Goal: Transaction & Acquisition: Obtain resource

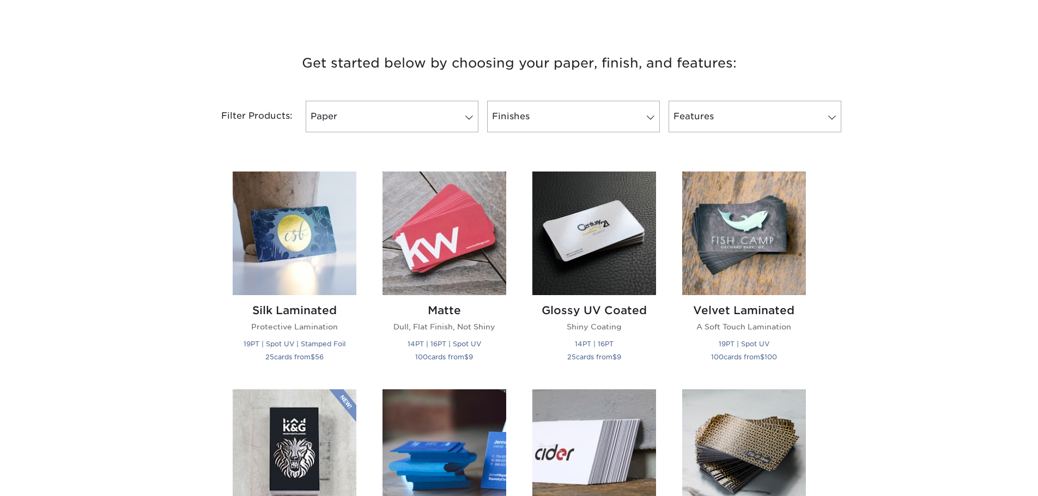
scroll to position [381, 0]
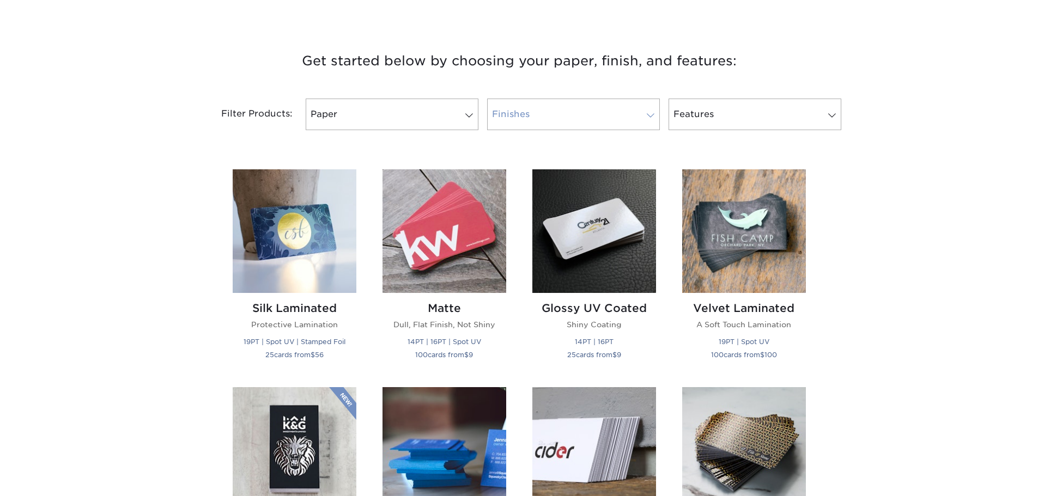
click at [568, 120] on link "Finishes" at bounding box center [573, 115] width 173 height 32
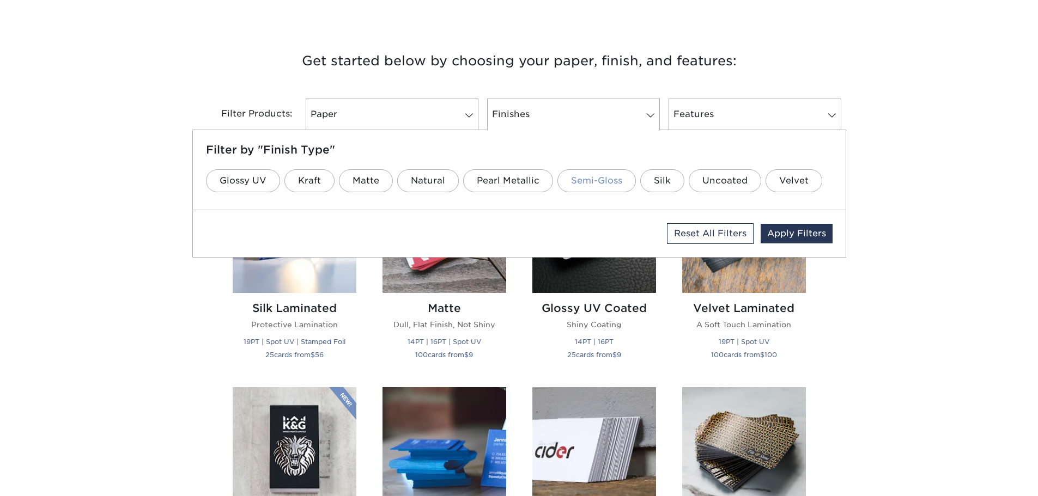
click at [602, 177] on link "Semi-Gloss" at bounding box center [596, 180] width 78 height 23
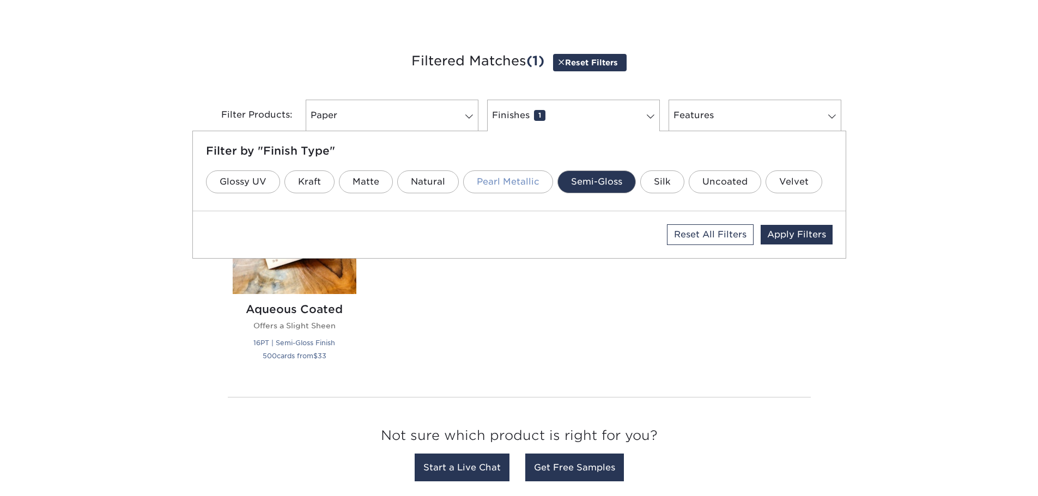
click at [528, 189] on link "Pearl Metallic" at bounding box center [508, 182] width 90 height 23
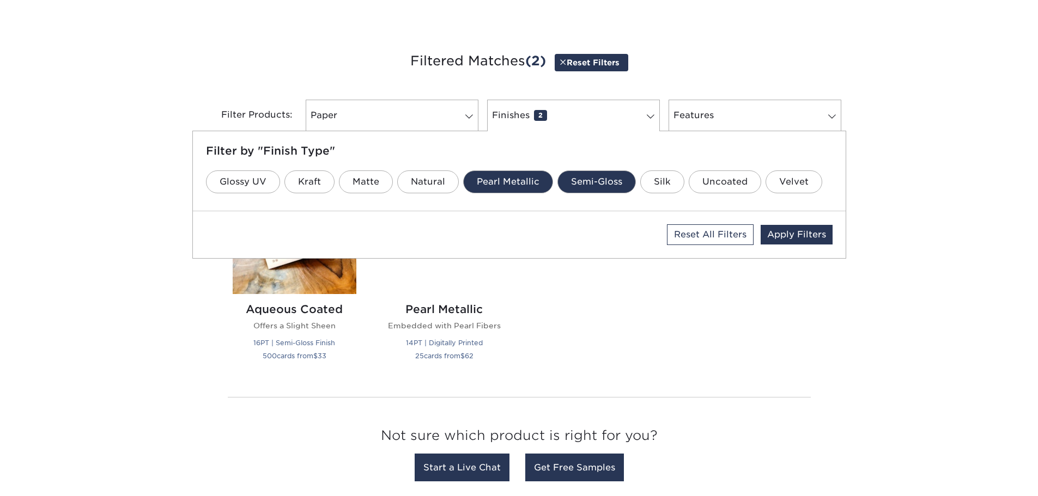
drag, startPoint x: 602, startPoint y: 174, endPoint x: 531, endPoint y: 181, distance: 71.2
click at [601, 174] on link "Semi-Gloss" at bounding box center [596, 182] width 78 height 23
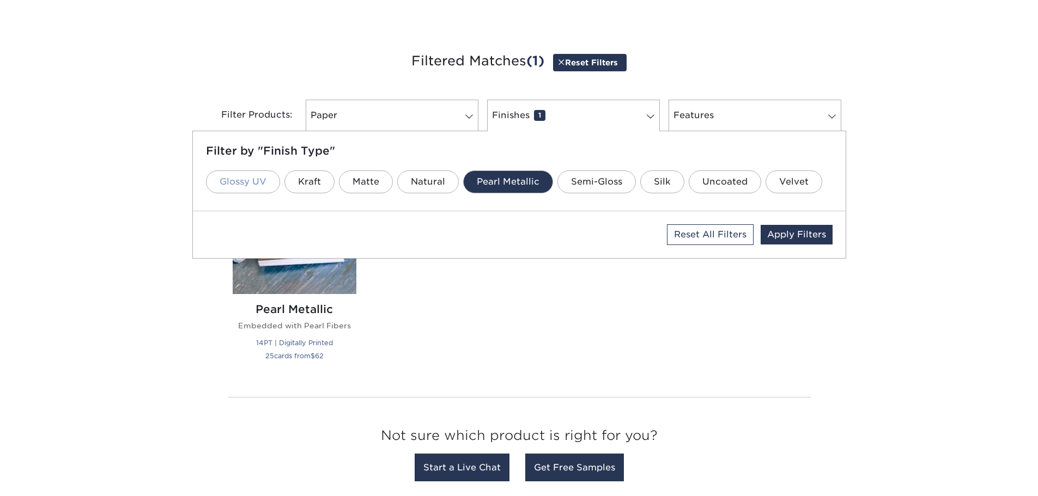
click at [251, 182] on link "Glossy UV" at bounding box center [243, 182] width 74 height 23
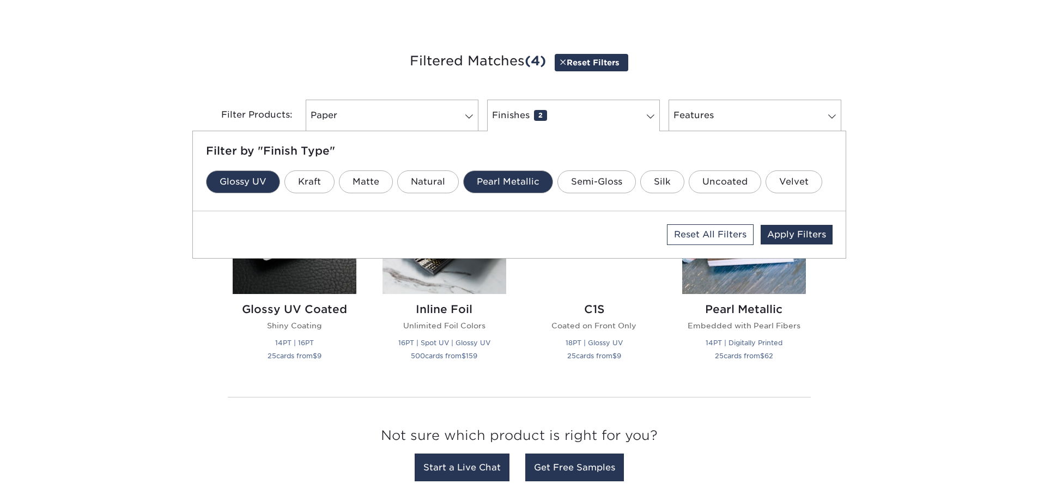
click at [529, 180] on link "Pearl Metallic" at bounding box center [508, 182] width 90 height 23
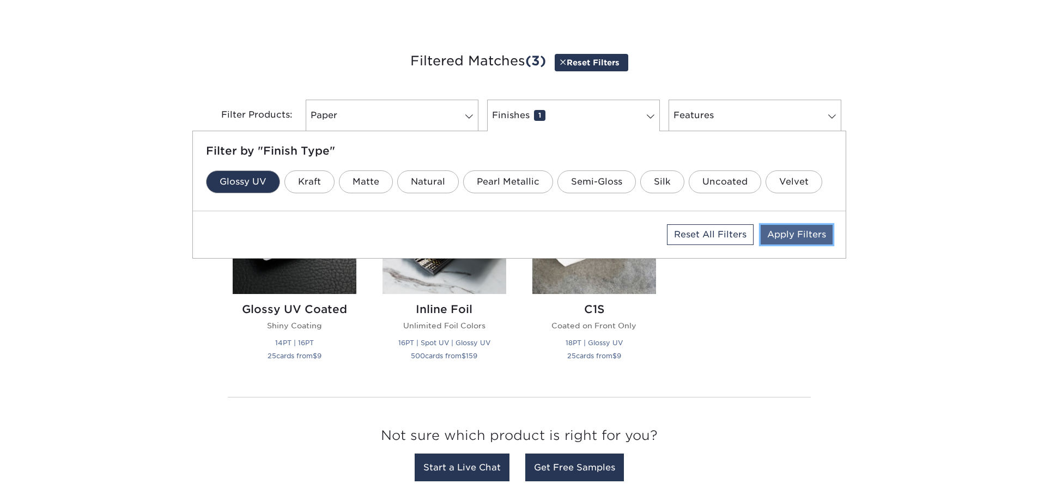
click at [785, 232] on link "Apply Filters" at bounding box center [797, 235] width 72 height 20
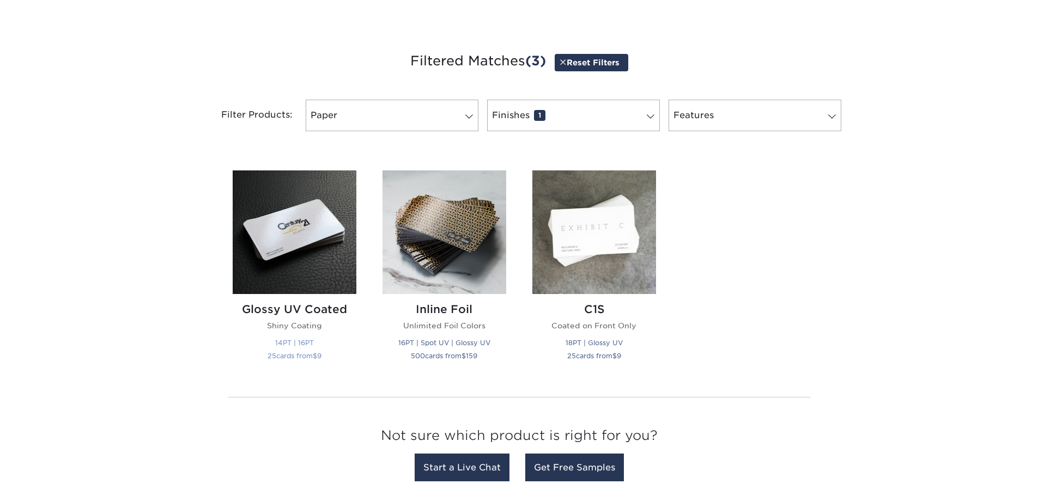
click at [307, 211] on img at bounding box center [295, 233] width 124 height 124
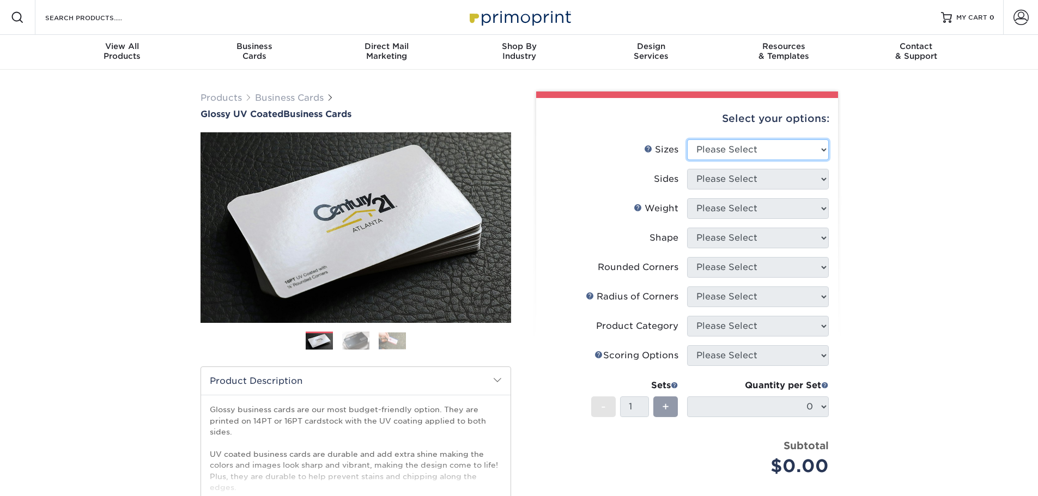
click at [773, 148] on select "Please Select 1.5" x 3.5" - Mini 1.75" x 3.5" - Mini 2" x 2" - Square 2" x 3" -…" at bounding box center [758, 149] width 142 height 21
select select "2.12x3.38"
click at [687, 139] on select "Please Select 1.5" x 3.5" - Mini 1.75" x 3.5" - Mini 2" x 2" - Square 2" x 3" -…" at bounding box center [758, 149] width 142 height 21
click at [761, 175] on select "Please Select Print Both Sides Print Front Only" at bounding box center [758, 179] width 142 height 21
select select "13abbda7-1d64-4f25-8bb2-c179b224825d"
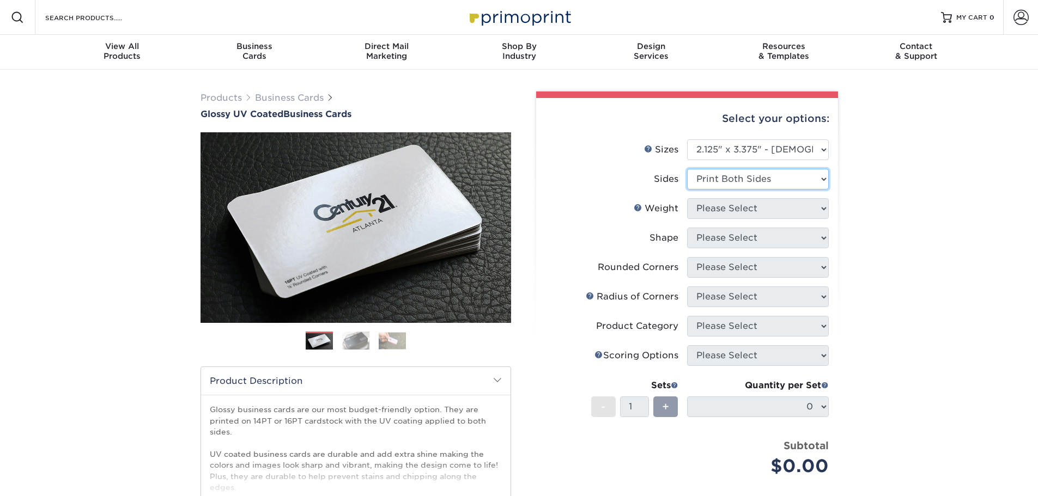
click at [687, 169] on select "Please Select Print Both Sides Print Front Only" at bounding box center [758, 179] width 142 height 21
click at [748, 212] on select "Please Select 14PT 16PT" at bounding box center [758, 208] width 142 height 21
select select "16PT"
click at [687, 198] on select "Please Select 14PT 16PT" at bounding box center [758, 208] width 142 height 21
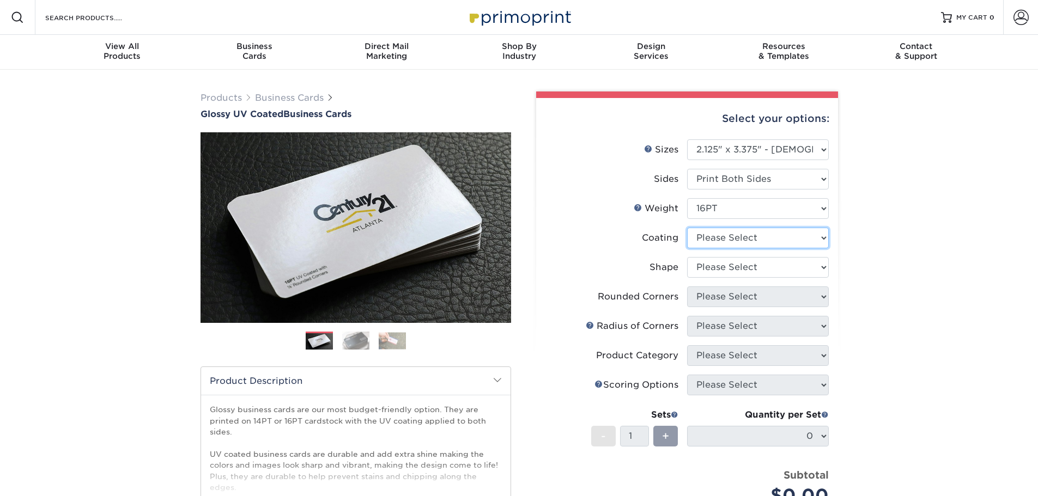
click at [749, 236] on select at bounding box center [758, 238] width 142 height 21
select select "ae367451-b2b8-45df-a344-0f05b6a12993"
click at [687, 228] on select at bounding box center [758, 238] width 142 height 21
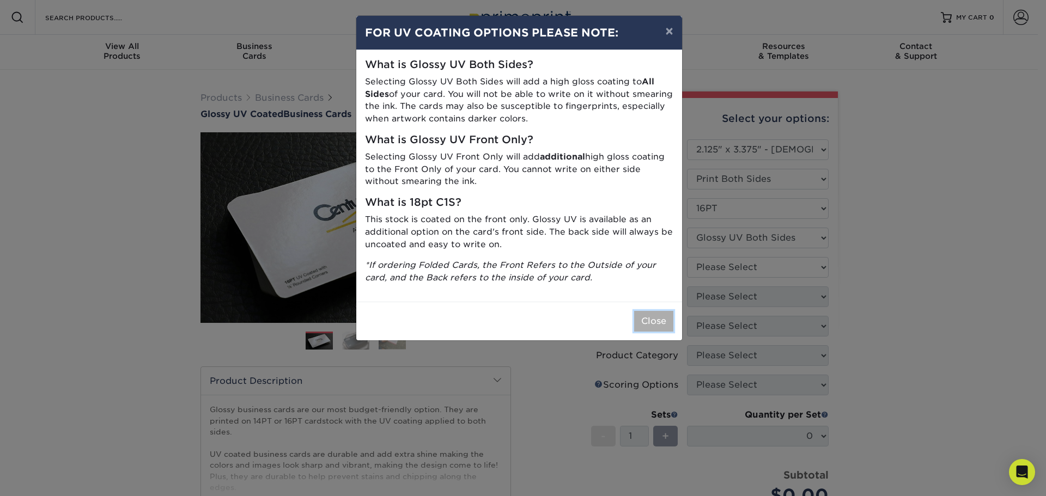
click at [661, 323] on button "Close" at bounding box center [653, 321] width 39 height 21
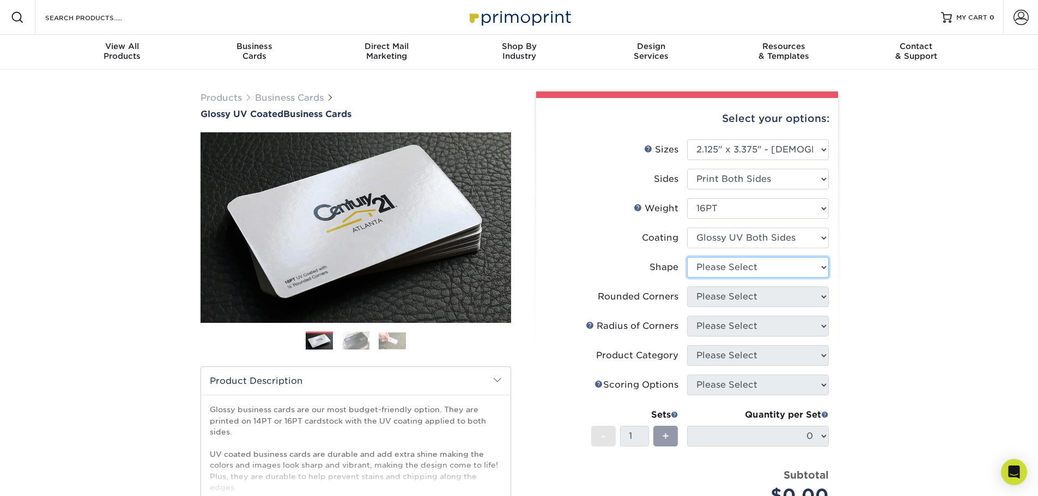
click at [731, 261] on select "Please Select Standard" at bounding box center [758, 267] width 142 height 21
select select "standard"
click at [687, 257] on select "Please Select Standard" at bounding box center [758, 267] width 142 height 21
click at [732, 299] on select "Please Select Yes - Round 2 Corners Yes - Round 4 Corners No" at bounding box center [758, 297] width 142 height 21
select select "7672df9e-0e0a-464d-8e1f-920c575e4da3"
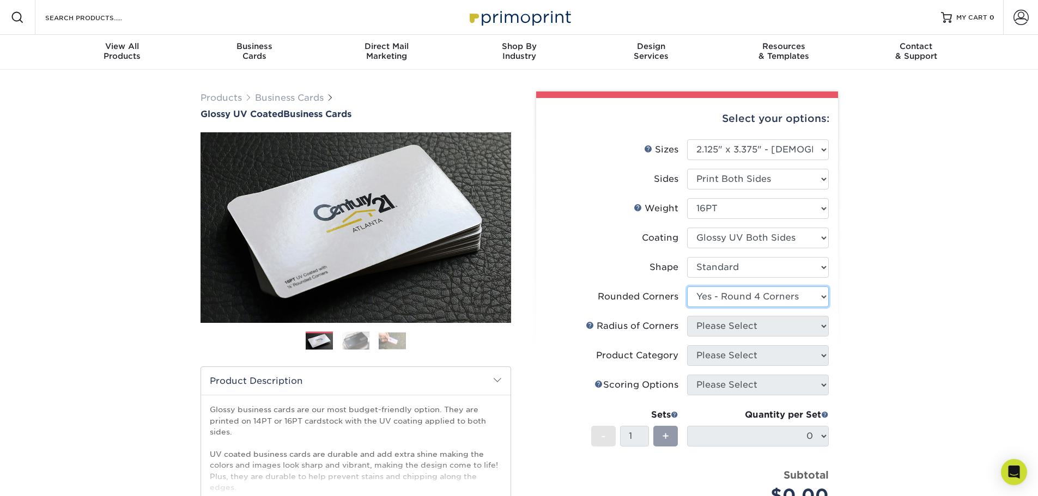
click at [687, 287] on select "Please Select Yes - Round 2 Corners Yes - Round 4 Corners No" at bounding box center [758, 297] width 142 height 21
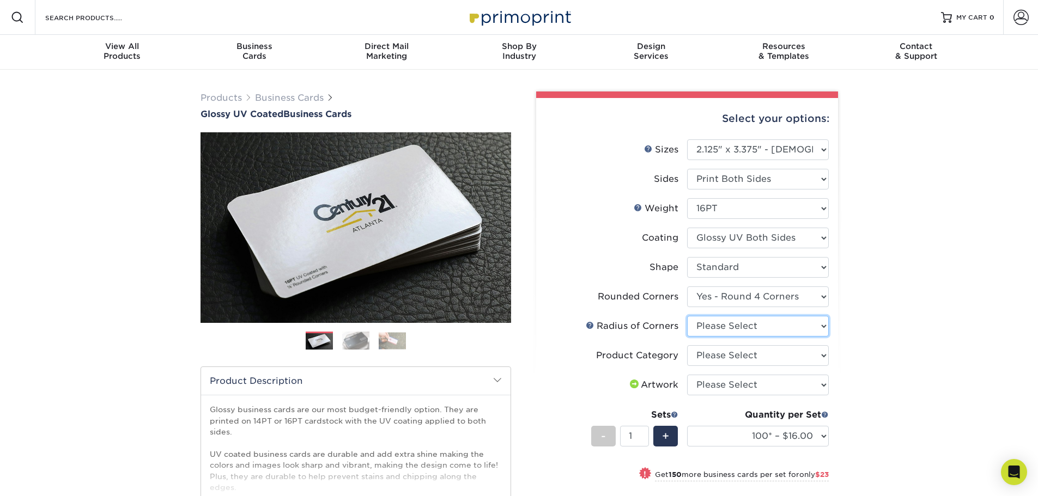
click at [732, 327] on select "Please Select Rounded 1/8" Rounded 1/4"" at bounding box center [758, 326] width 142 height 21
select select "589680c7-ee9a-431b-9d12-d7aeb1386a97"
click at [687, 316] on select "Please Select Rounded 1/8" Rounded 1/4"" at bounding box center [758, 326] width 142 height 21
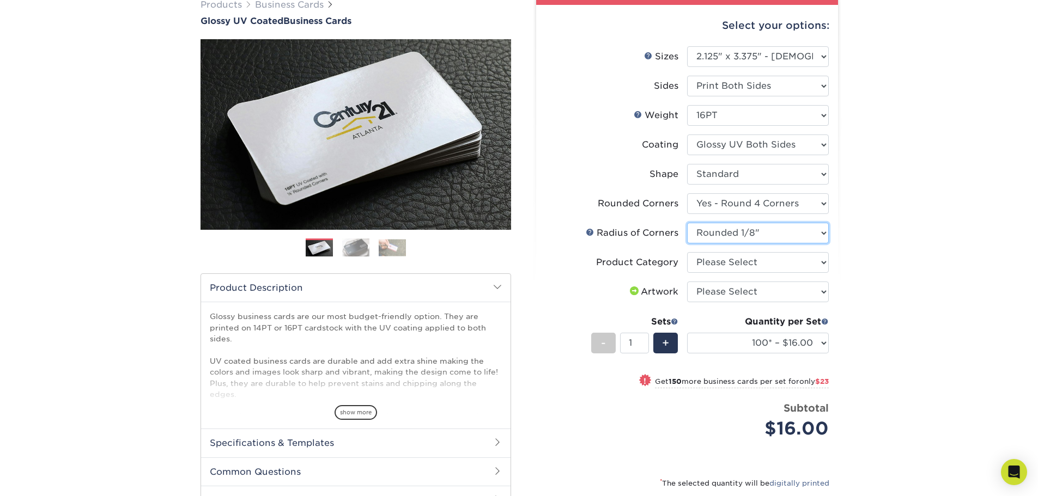
scroll to position [109, 0]
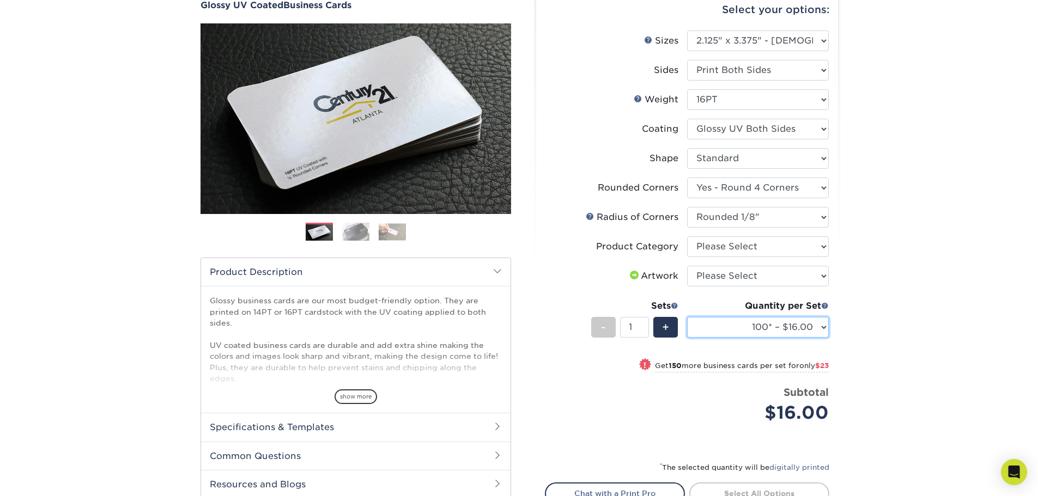
click at [743, 326] on select "100* – $16.00 250* – $39.00 500 – $77.00 1000 – $94.00 2500 – $173.00 5000 – $2…" at bounding box center [758, 327] width 142 height 21
click at [737, 325] on select "100* – $16.00 250* – $39.00 500 – $77.00 1000 – $94.00 2500 – $173.00 5000 – $2…" at bounding box center [758, 327] width 142 height 21
click at [776, 278] on select "Please Select I will upload files I need a design - $100" at bounding box center [758, 276] width 142 height 21
select select "upload"
click at [687, 266] on select "Please Select I will upload files I need a design - $100" at bounding box center [758, 276] width 142 height 21
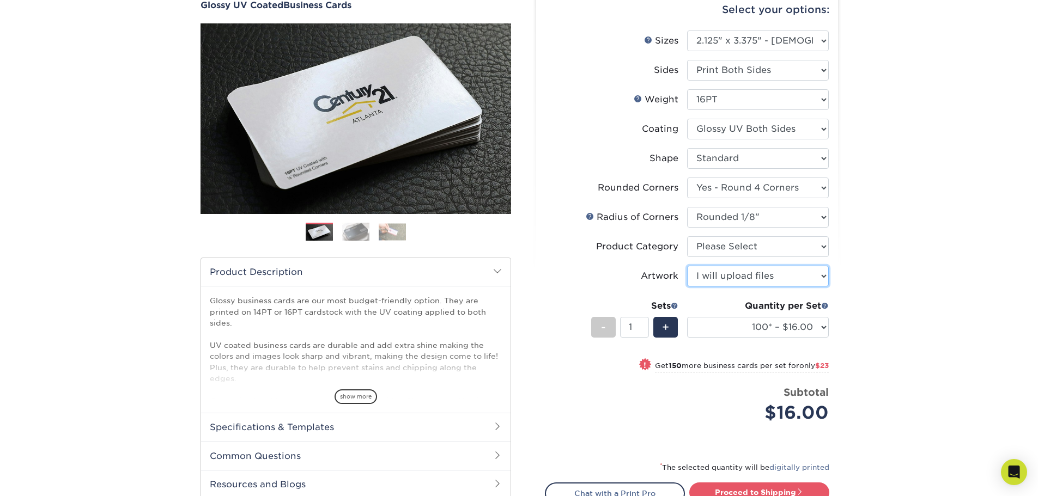
click at [782, 269] on select "Please Select I will upload files I need a design - $100" at bounding box center [758, 276] width 142 height 21
drag, startPoint x: 785, startPoint y: 240, endPoint x: 780, endPoint y: 252, distance: 13.3
click at [785, 240] on select "Please Select Business Cards" at bounding box center [758, 246] width 142 height 21
select select "3b5148f1-0588-4f88-a218-97bcfdce65c1"
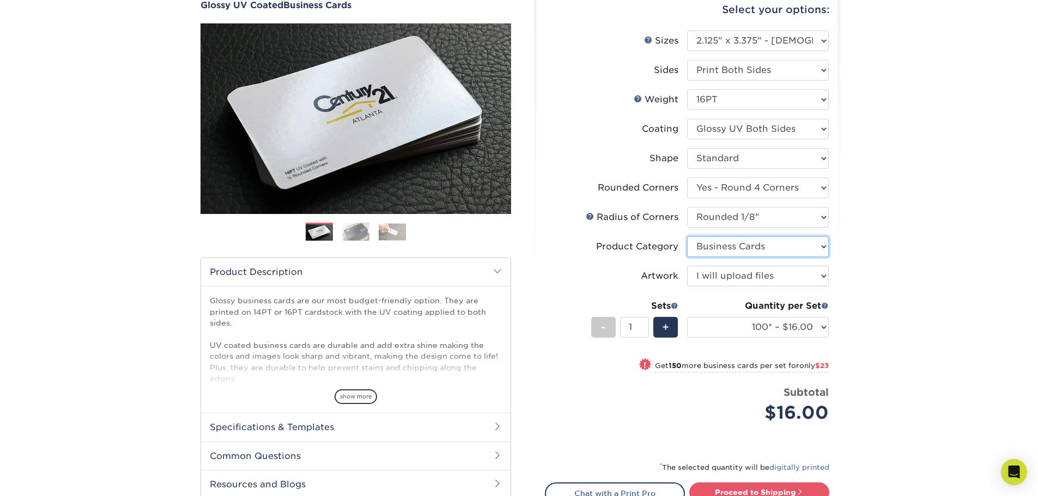
click at [687, 236] on select "Please Select Business Cards" at bounding box center [758, 246] width 142 height 21
click at [776, 251] on select "Please Select Business Cards" at bounding box center [758, 246] width 142 height 21
click at [777, 251] on select "Please Select Business Cards" at bounding box center [758, 246] width 142 height 21
click at [785, 216] on select "Please Select Rounded 1/8" Rounded 1/4"" at bounding box center [758, 217] width 142 height 21
click at [687, 207] on select "Please Select Rounded 1/8" Rounded 1/4"" at bounding box center [758, 217] width 142 height 21
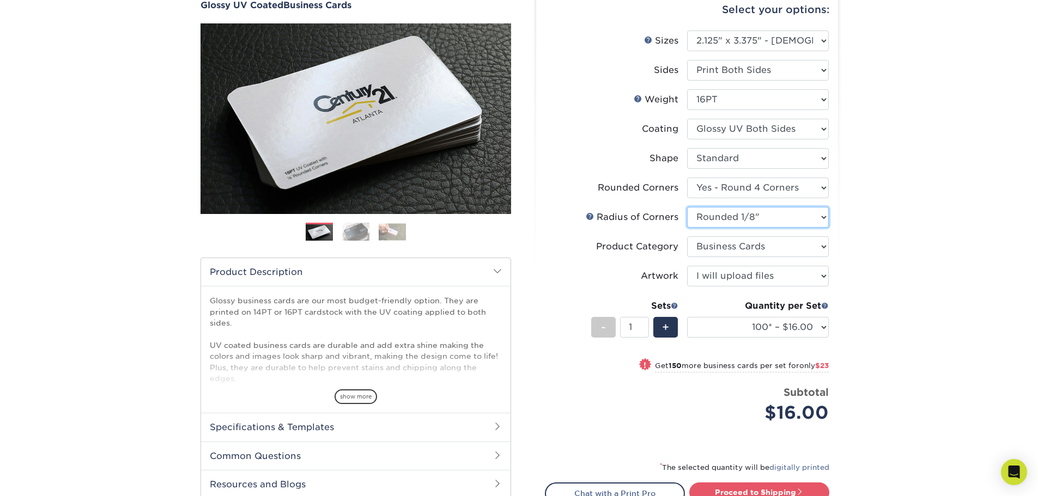
click at [771, 223] on select "Please Select Rounded 1/8" Rounded 1/4"" at bounding box center [758, 217] width 142 height 21
click at [687, 207] on select "Please Select Rounded 1/8" Rounded 1/4"" at bounding box center [758, 217] width 142 height 21
click at [768, 223] on select "Please Select Rounded 1/8" Rounded 1/4"" at bounding box center [758, 217] width 142 height 21
select select "589680c7-ee9a-431b-9d12-d7aeb1386a97"
click at [687, 207] on select "Please Select Rounded 1/8" Rounded 1/4"" at bounding box center [758, 217] width 142 height 21
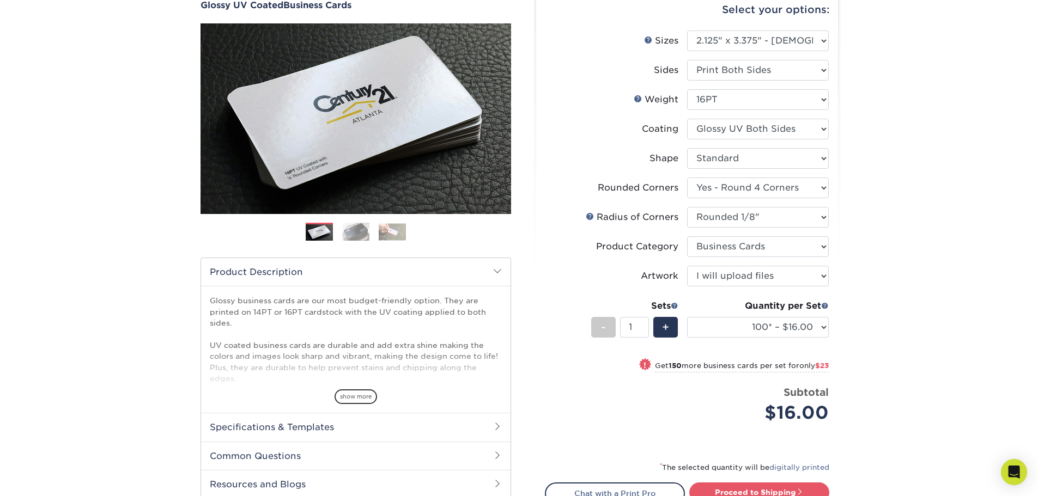
click at [874, 227] on div "Products Business Cards Glossy UV Coated Business Cards Previous Next" at bounding box center [519, 285] width 1038 height 649
click at [801, 321] on select "100* – $16.00 250* – $39.00 500 – $77.00 1000 – $94.00 2500 – $173.00 5000 – $2…" at bounding box center [758, 327] width 142 height 21
click at [883, 363] on div "Products Business Cards Glossy UV Coated Business Cards Previous Next" at bounding box center [519, 285] width 1038 height 649
click at [807, 278] on select "Please Select I will upload files I need a design - $100" at bounding box center [758, 276] width 142 height 21
click at [810, 276] on select "Please Select I will upload files I need a design - $100" at bounding box center [758, 276] width 142 height 21
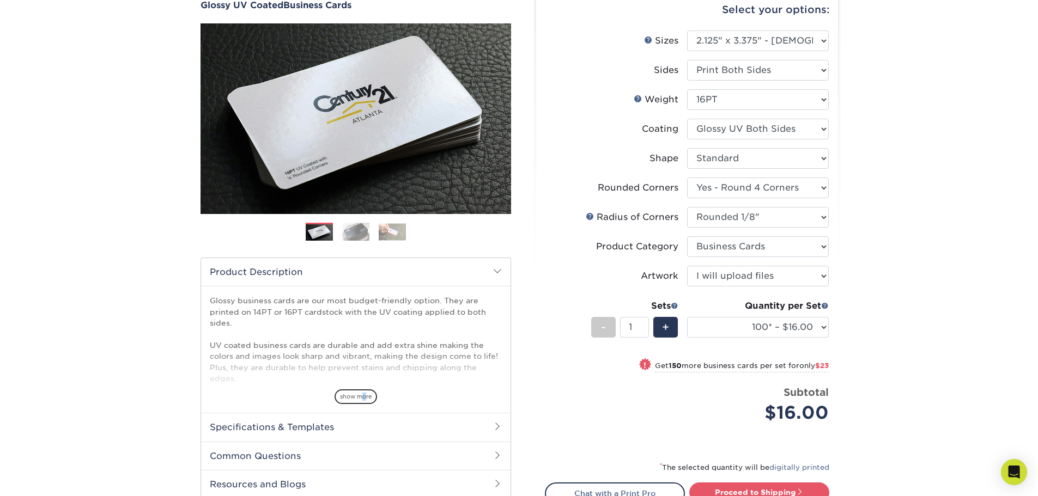
click at [363, 395] on span "show more" at bounding box center [356, 397] width 42 height 15
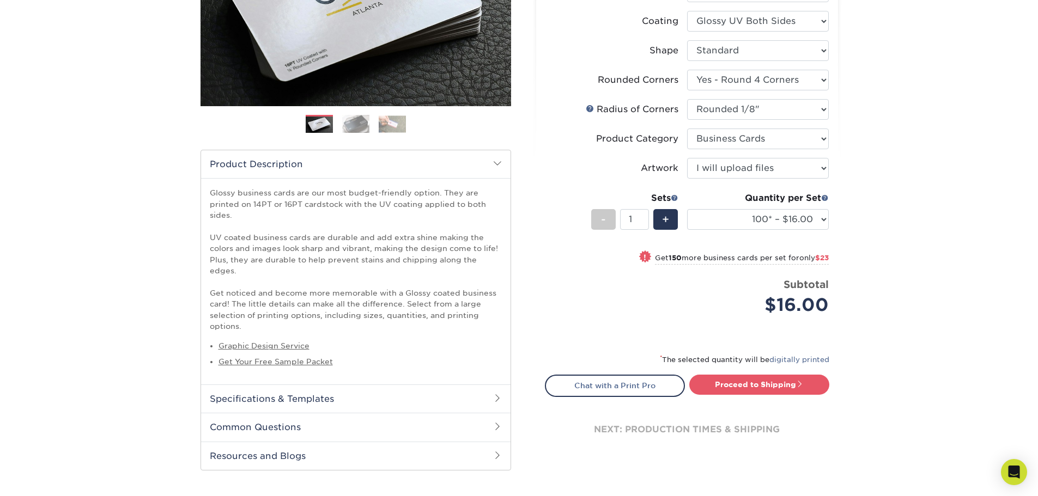
scroll to position [218, 0]
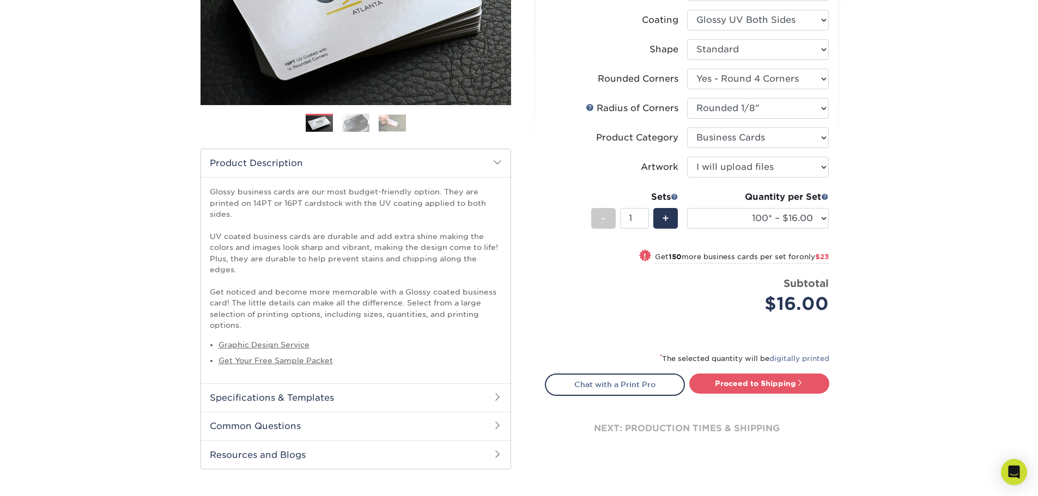
click at [426, 384] on h2 "Specifications & Templates" at bounding box center [355, 398] width 309 height 28
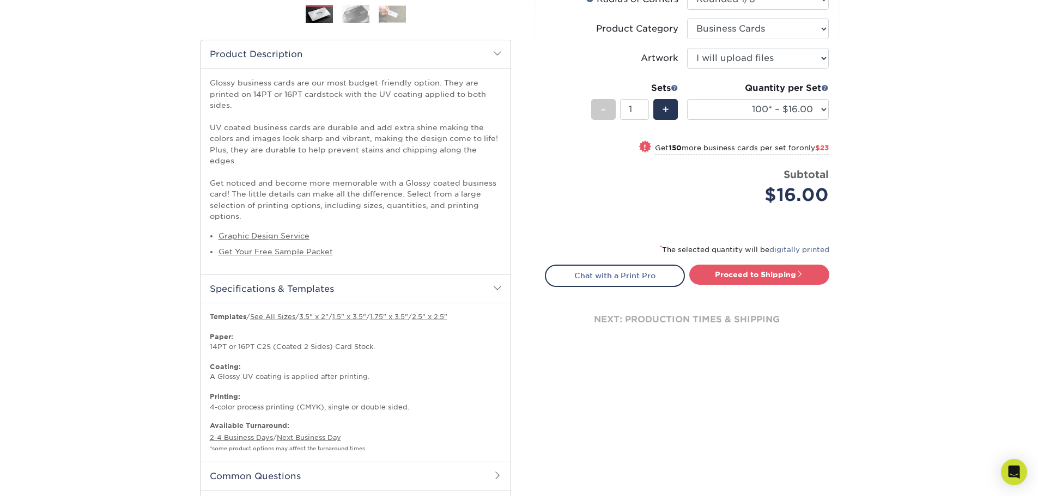
scroll to position [381, 0]
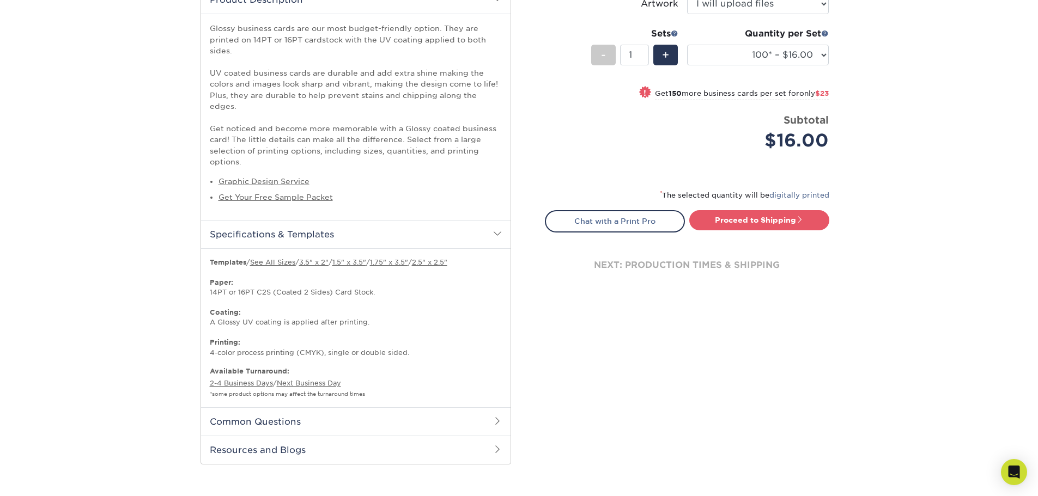
click at [411, 412] on h2 "Common Questions" at bounding box center [355, 422] width 309 height 28
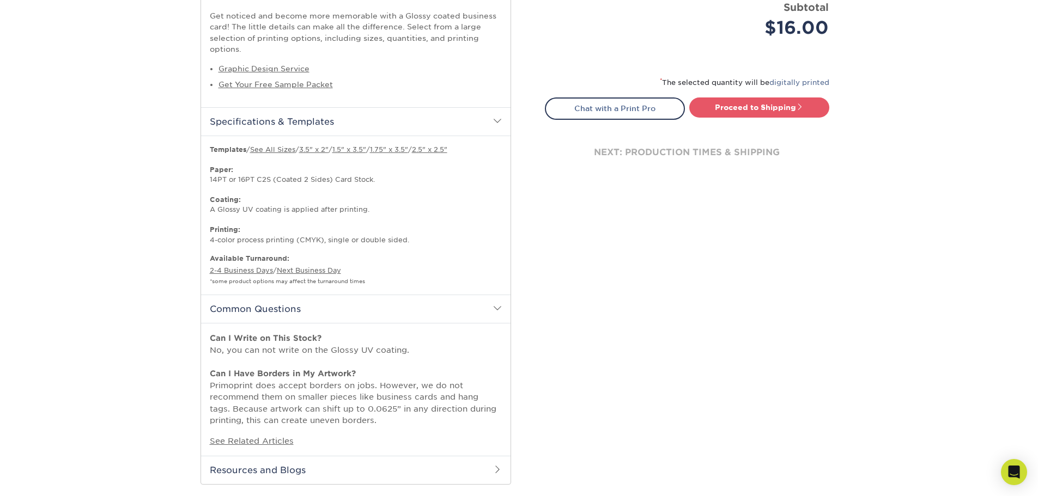
scroll to position [545, 0]
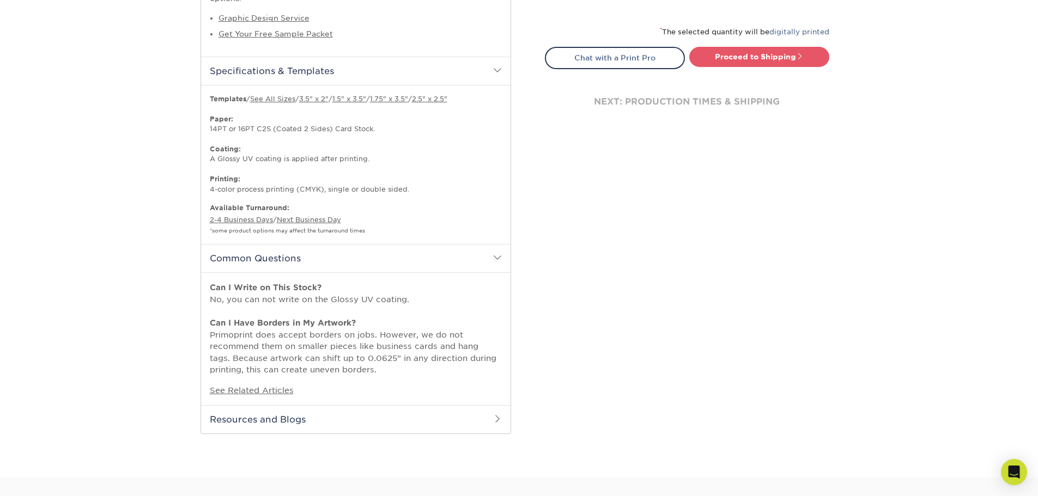
click at [410, 410] on h2 "Resources and Blogs" at bounding box center [355, 419] width 309 height 28
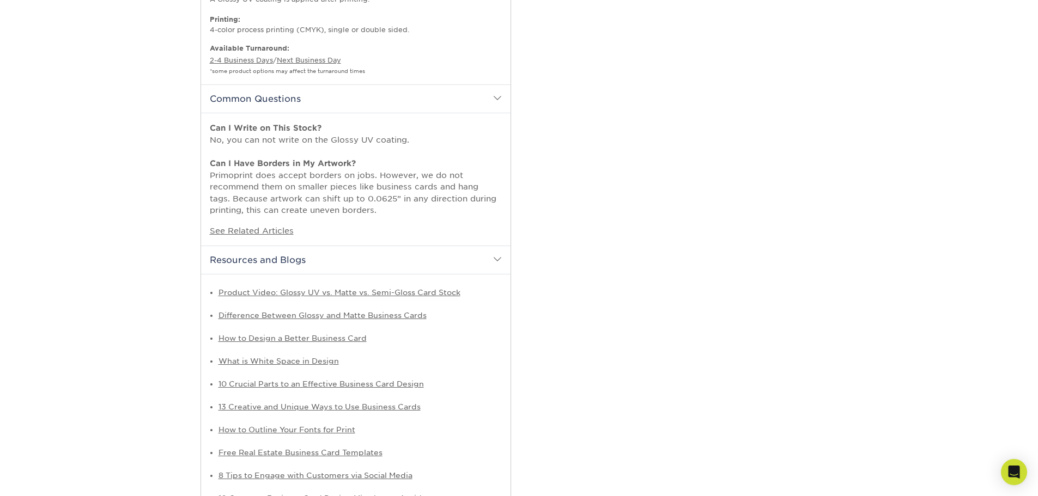
scroll to position [381, 0]
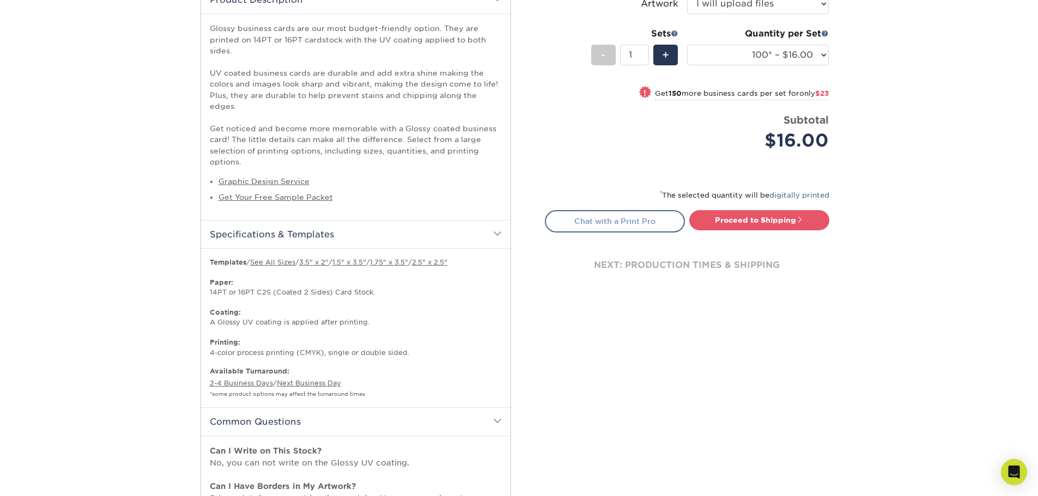
click at [638, 212] on link "Chat with a Print Pro" at bounding box center [615, 221] width 140 height 22
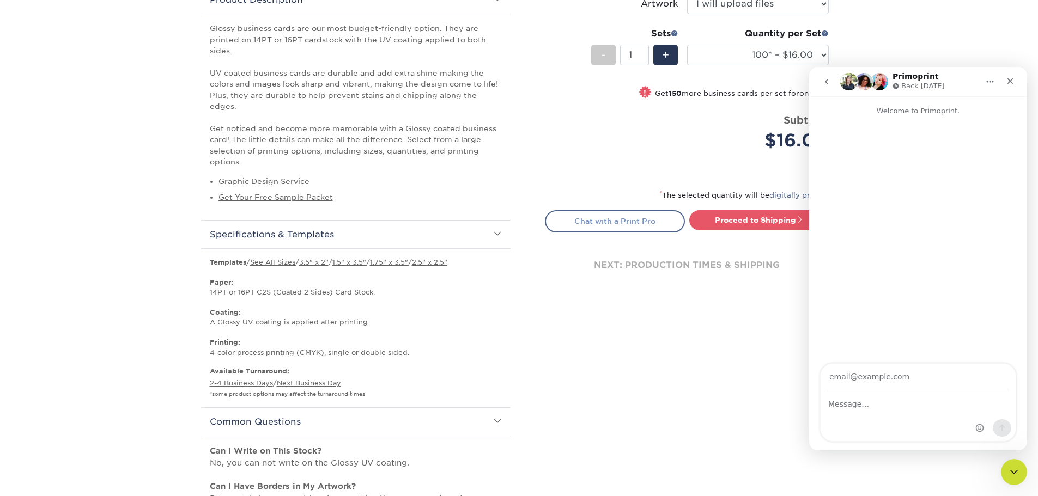
scroll to position [0, 0]
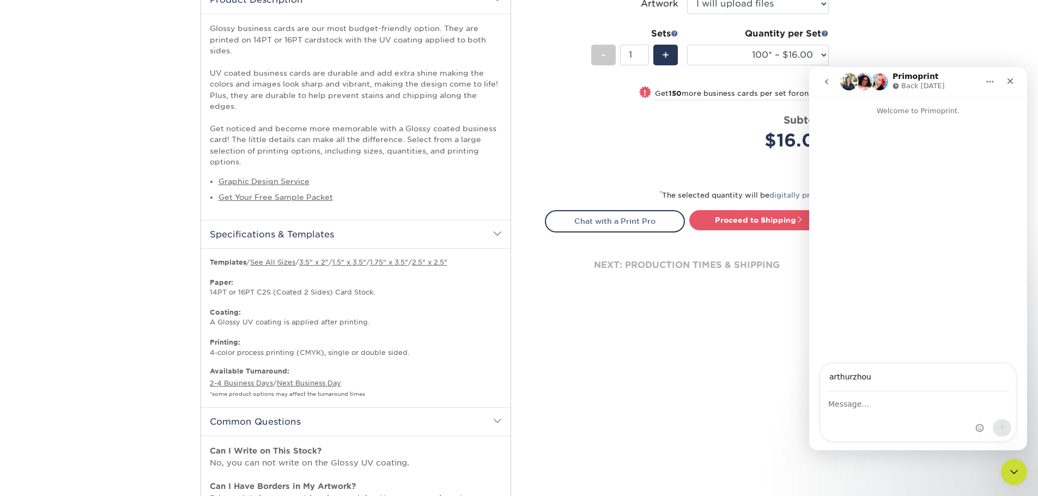
type input "[EMAIL_ADDRESS][DOMAIN_NAME]"
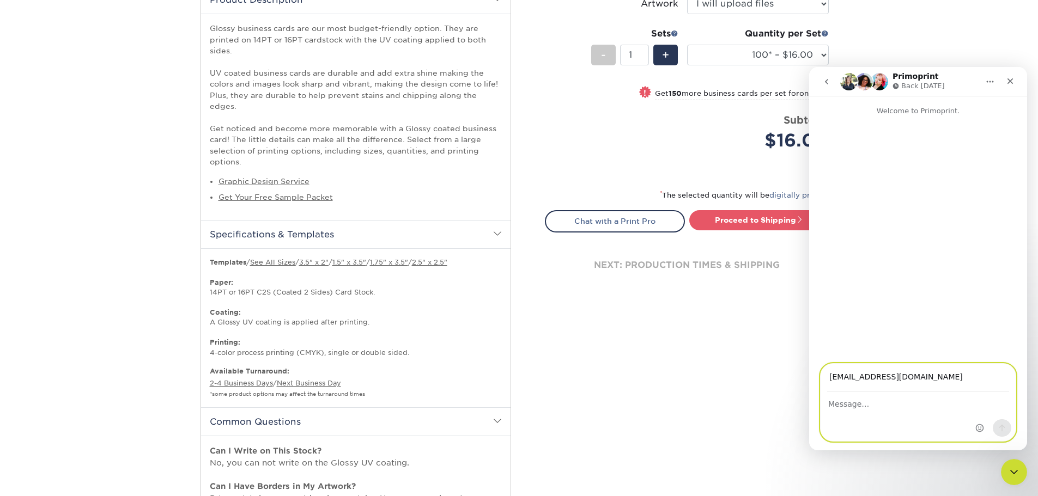
drag, startPoint x: 926, startPoint y: 392, endPoint x: 881, endPoint y: 405, distance: 46.6
click at [881, 405] on textarea "Message…" at bounding box center [918, 401] width 195 height 19
type textarea "can"
type textarea "For a 300 pack business cards, can I specify 5 different designs across them?"
click at [998, 432] on icon "Send a message…" at bounding box center [1002, 428] width 9 height 9
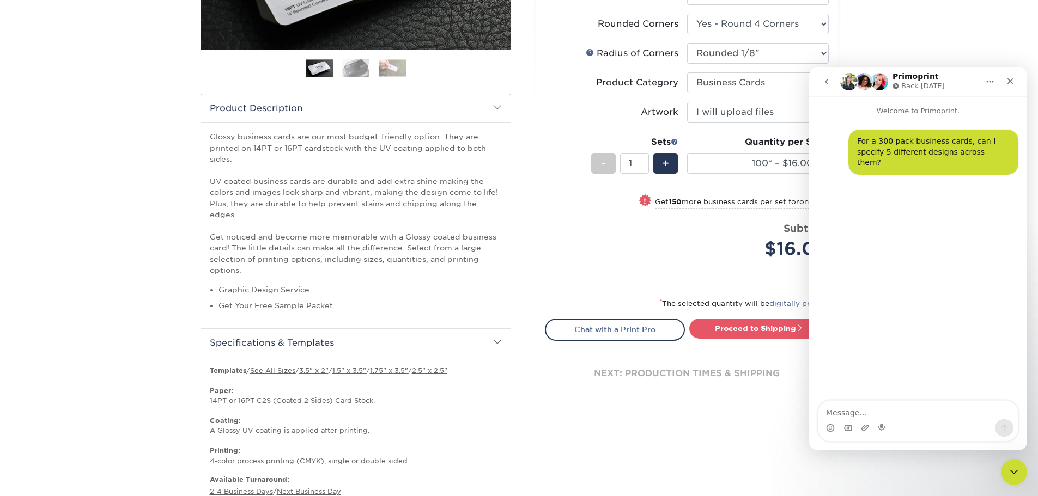
scroll to position [272, 0]
click at [1011, 82] on icon "Close" at bounding box center [1010, 81] width 6 height 6
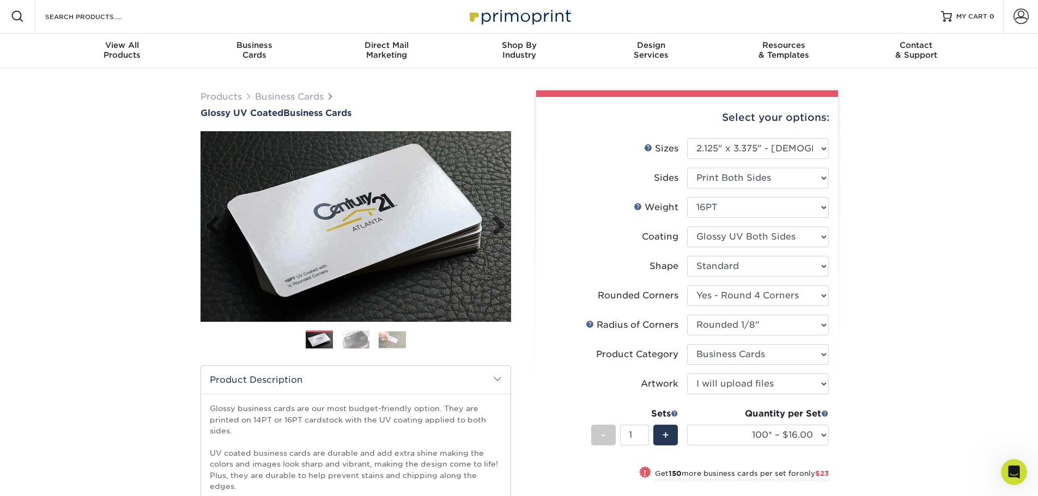
scroll to position [0, 0]
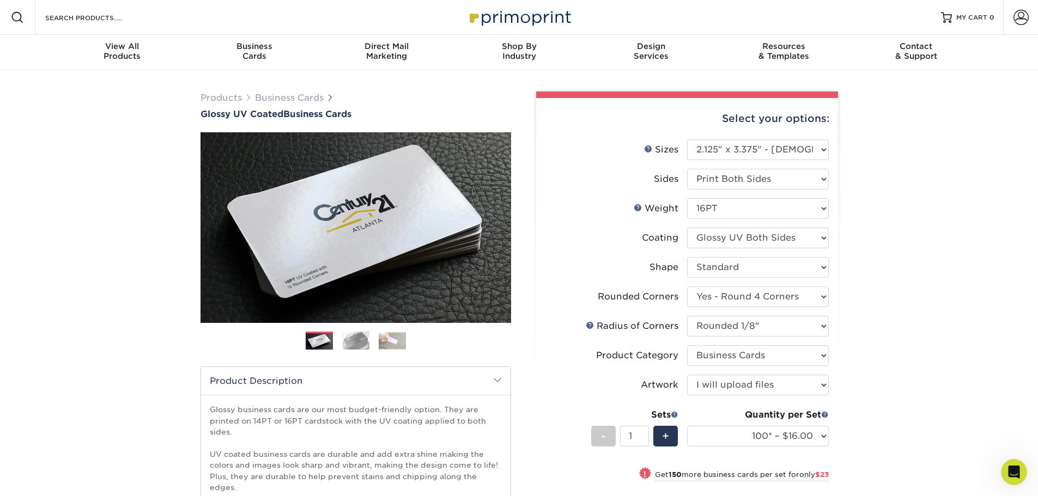
click at [349, 340] on img at bounding box center [355, 340] width 27 height 19
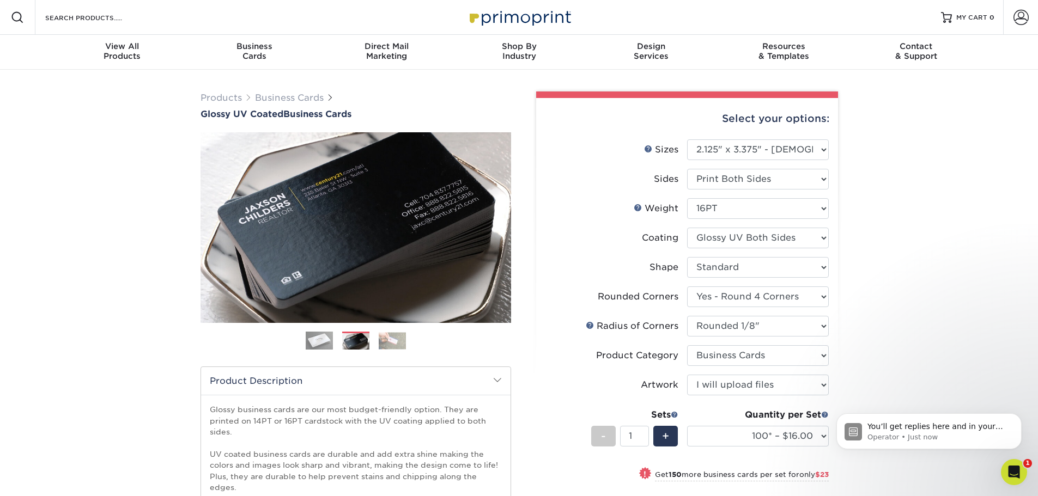
click at [320, 342] on img at bounding box center [319, 340] width 27 height 27
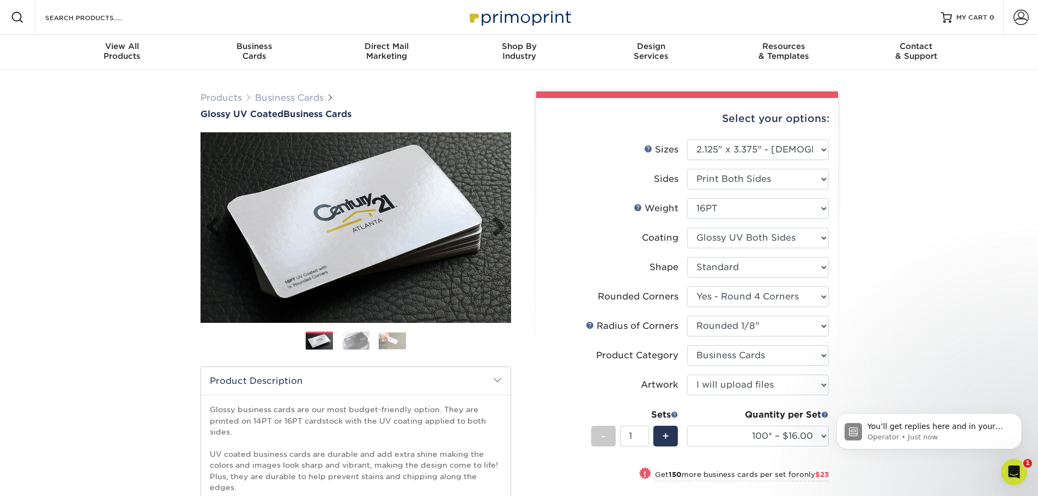
click at [320, 253] on img at bounding box center [356, 227] width 311 height 311
click at [395, 345] on img at bounding box center [392, 340] width 27 height 17
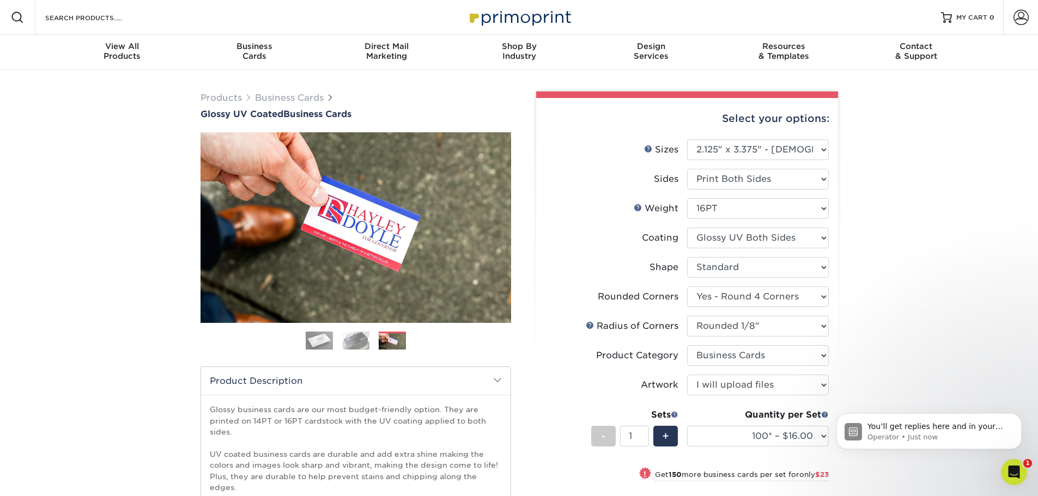
click at [355, 343] on img at bounding box center [355, 340] width 27 height 19
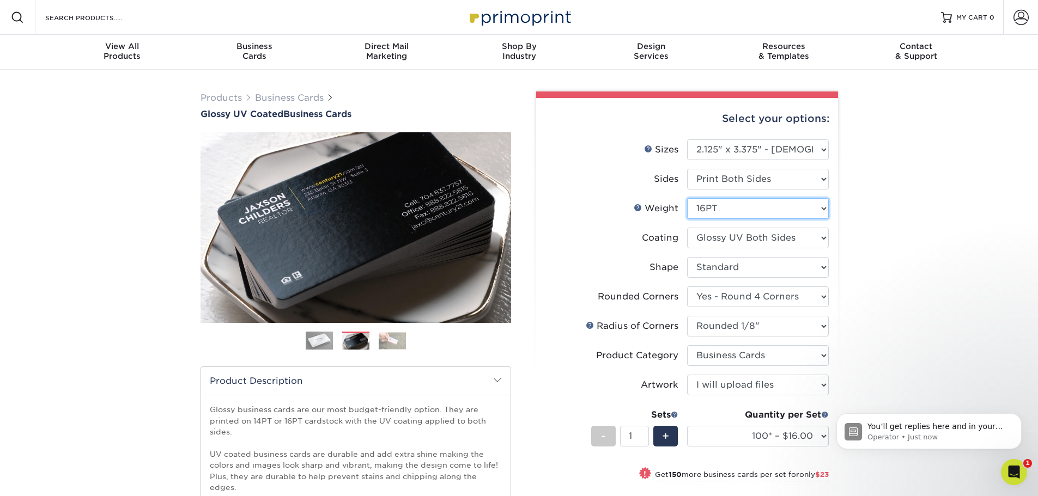
click at [766, 204] on select "Please Select 14PT 16PT" at bounding box center [758, 208] width 142 height 21
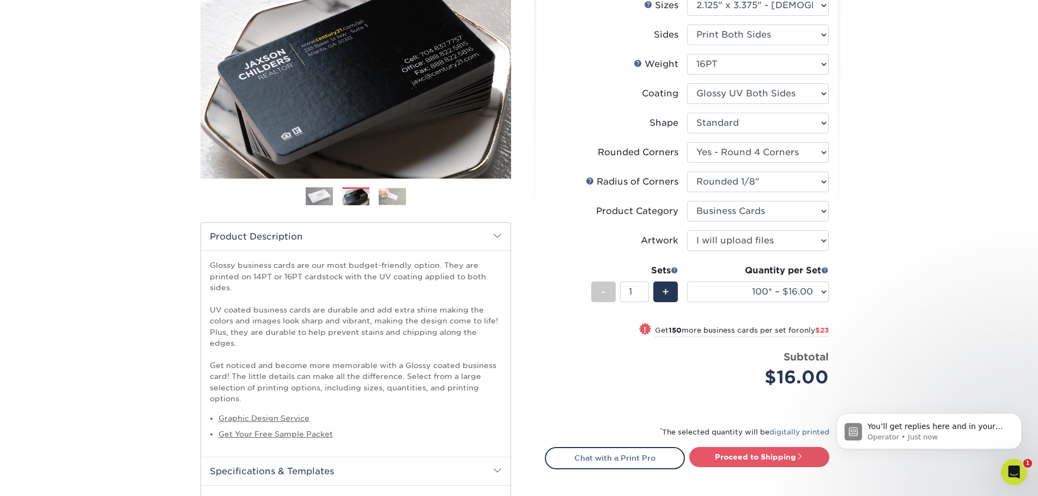
scroll to position [163, 0]
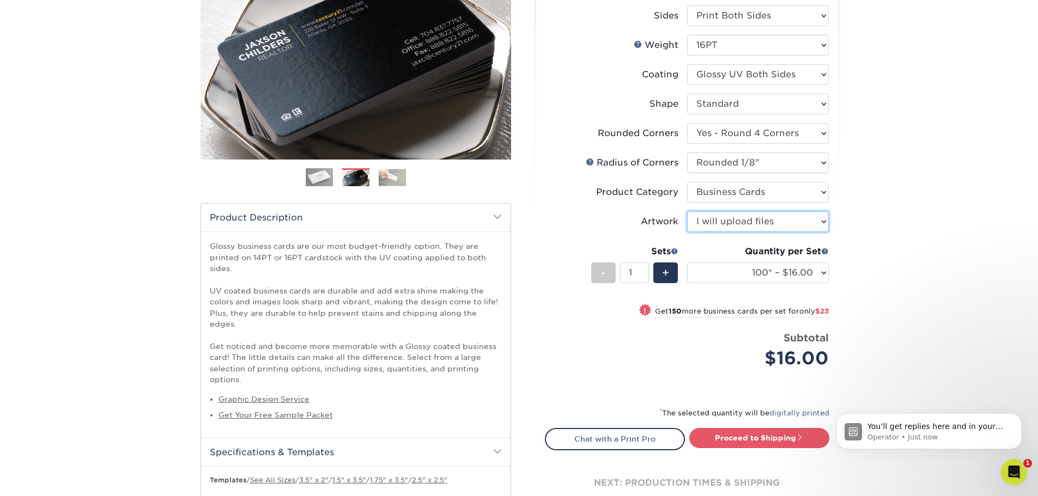
click at [817, 226] on select "Please Select I will upload files I need a design - $100" at bounding box center [758, 221] width 142 height 21
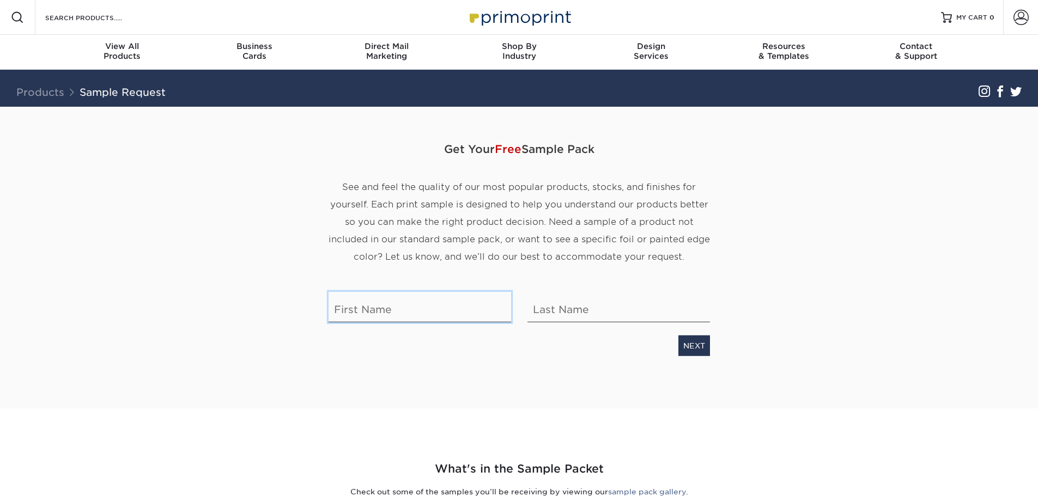
drag, startPoint x: 404, startPoint y: 300, endPoint x: 409, endPoint y: 311, distance: 11.9
click at [405, 302] on input "text" at bounding box center [420, 307] width 183 height 31
click at [409, 312] on input "text" at bounding box center [420, 307] width 183 height 31
type input "[PERSON_NAME]"
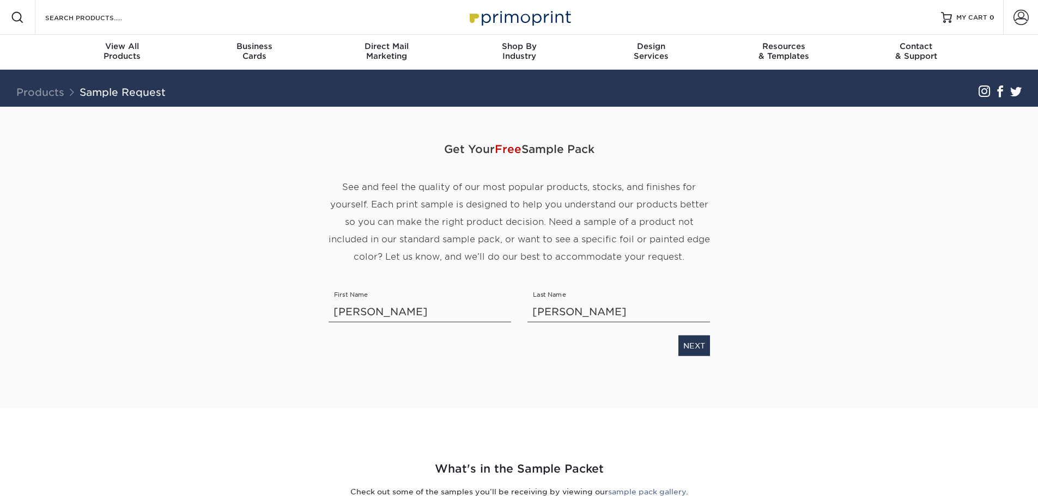
click at [435, 246] on p "See and feel the quality of our most popular products, stocks, and finishes for…" at bounding box center [519, 222] width 381 height 87
click at [689, 354] on link "NEXT" at bounding box center [694, 346] width 32 height 21
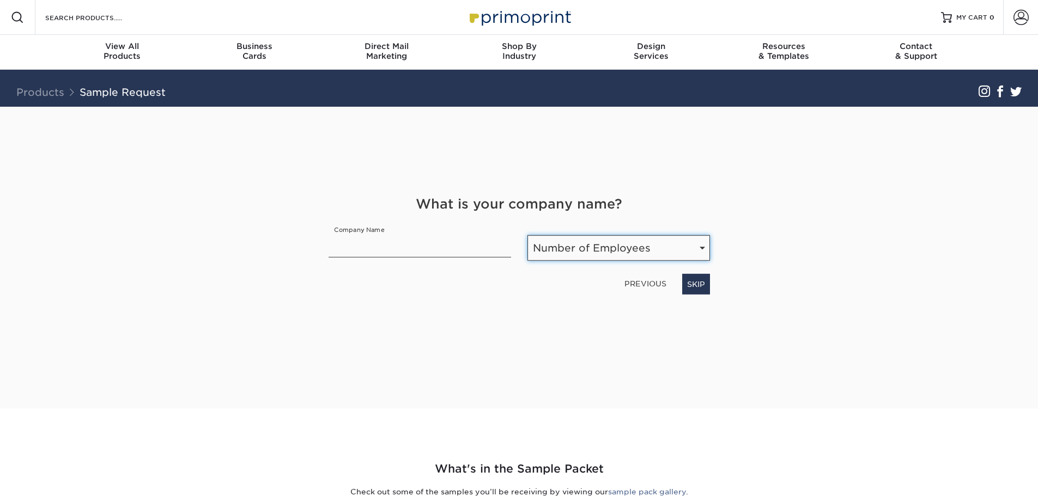
click at [574, 245] on select "Number of Employees Self-employed 1-10 employees 11-50 employees 51-200 employe…" at bounding box center [618, 248] width 183 height 26
select select "Self-employed"
click at [527, 235] on select "Number of Employees Self-employed 1-10 employees 11-50 employees 51-200 employe…" at bounding box center [618, 248] width 183 height 26
click at [466, 239] on input "text" at bounding box center [420, 242] width 183 height 31
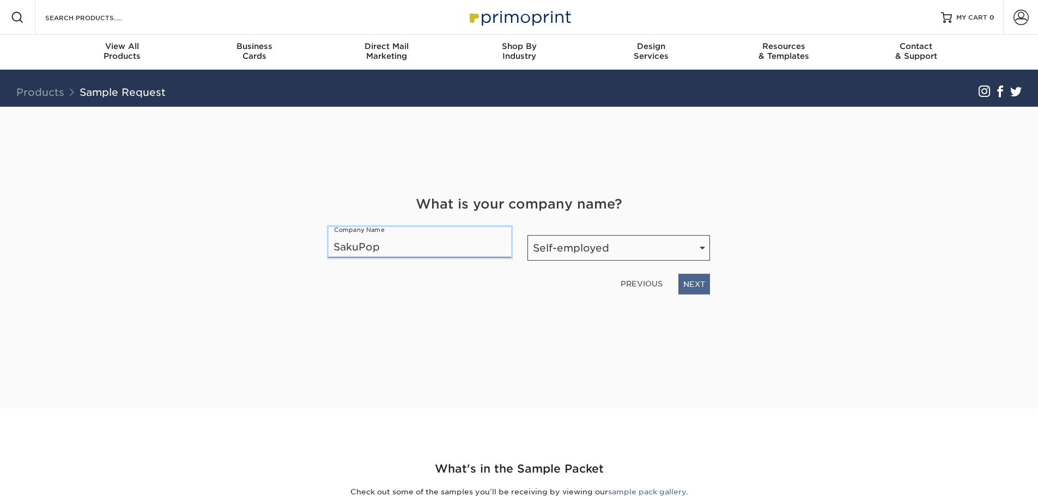
type input "SakuPop"
click at [704, 284] on link "NEXT" at bounding box center [694, 284] width 32 height 21
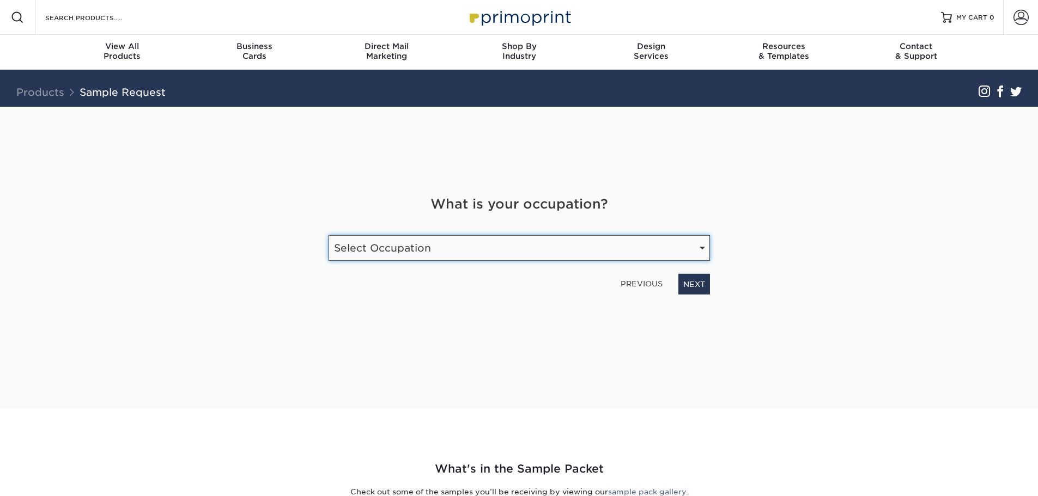
click at [639, 249] on select "Select Occupation Agency Automotive Blogger Cleaning Services Construction Educ…" at bounding box center [519, 248] width 381 height 26
select select "Etsy Shop Owner"
click at [329, 235] on select "Select Occupation Agency Automotive Blogger Cleaning Services Construction Educ…" at bounding box center [519, 248] width 381 height 26
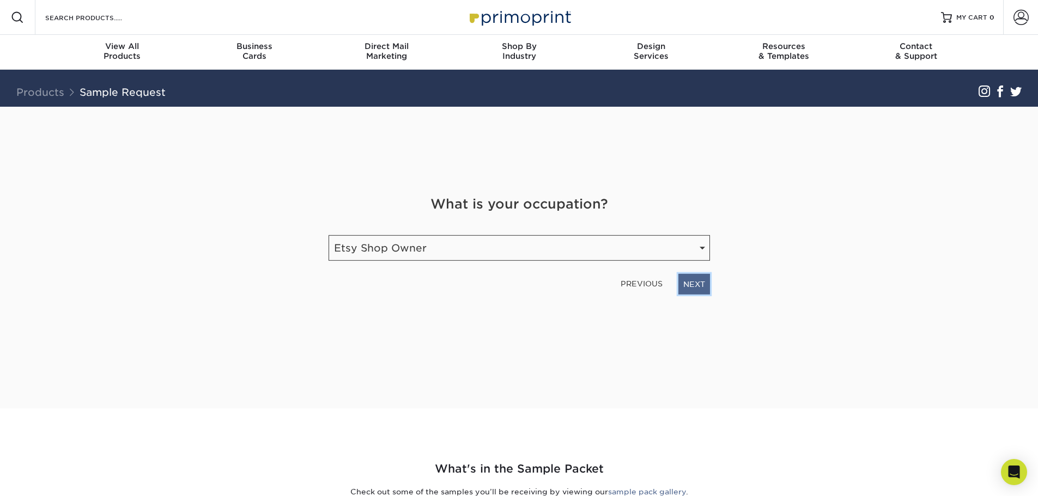
click at [700, 288] on link "NEXT" at bounding box center [694, 284] width 32 height 21
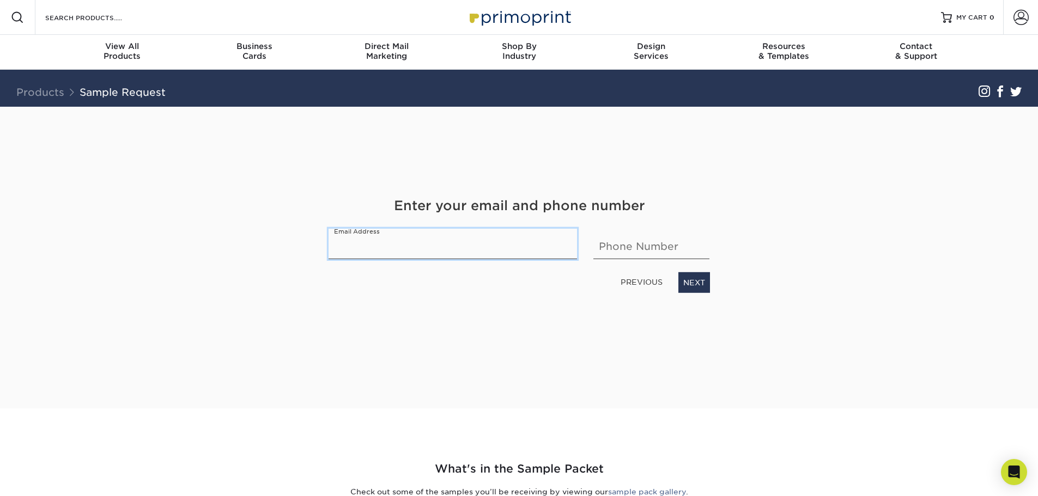
click at [493, 235] on input "email" at bounding box center [453, 244] width 249 height 31
click at [491, 252] on input "email" at bounding box center [453, 244] width 249 height 31
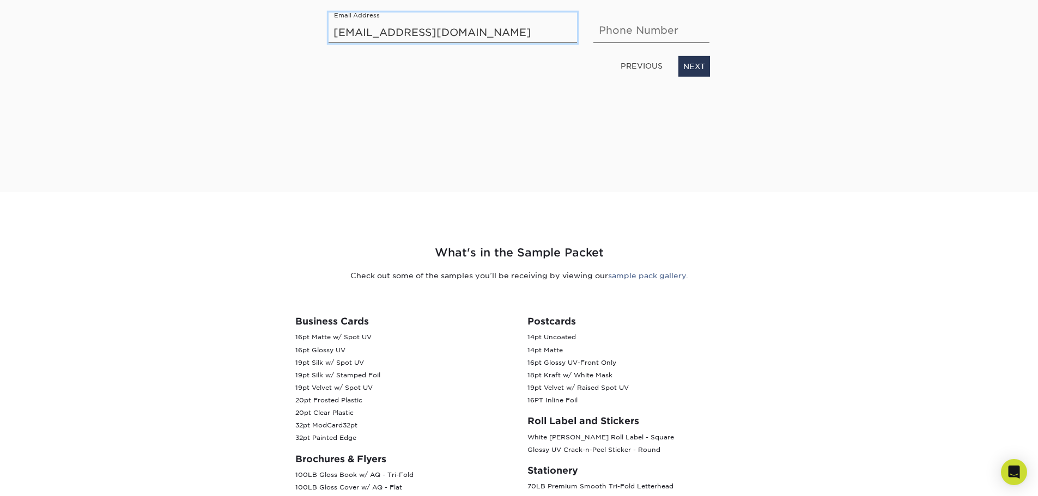
scroll to position [218, 0]
type input "[EMAIL_ADDRESS][DOMAIN_NAME]"
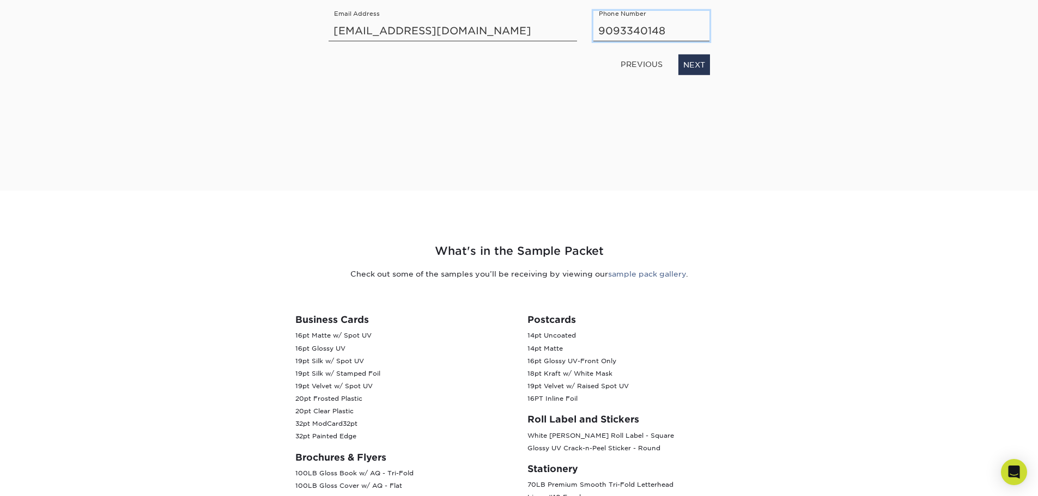
type input "9093340148"
click at [513, 208] on div "What's in the Sample Packet Check out some of the samples you’ll be receiving b…" at bounding box center [519, 396] width 654 height 411
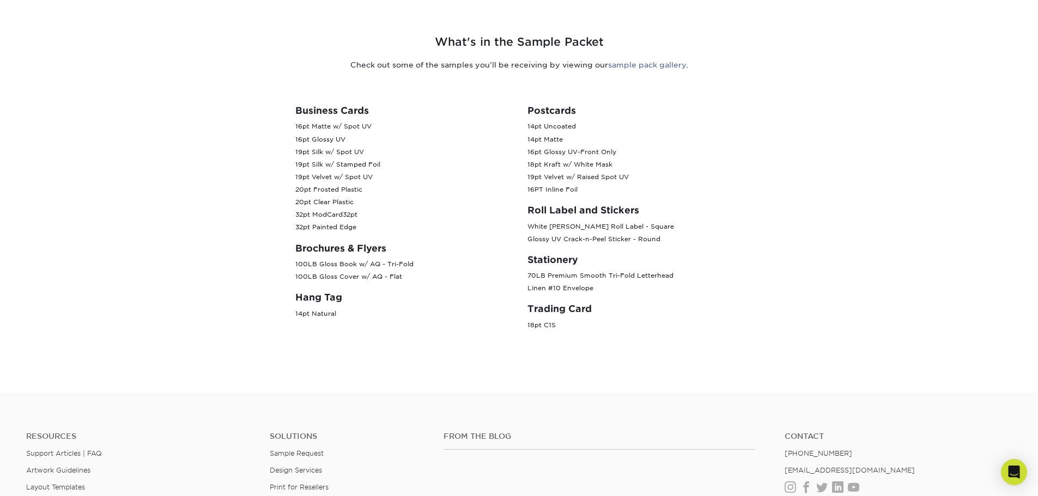
scroll to position [436, 0]
